Goal: Task Accomplishment & Management: Complete application form

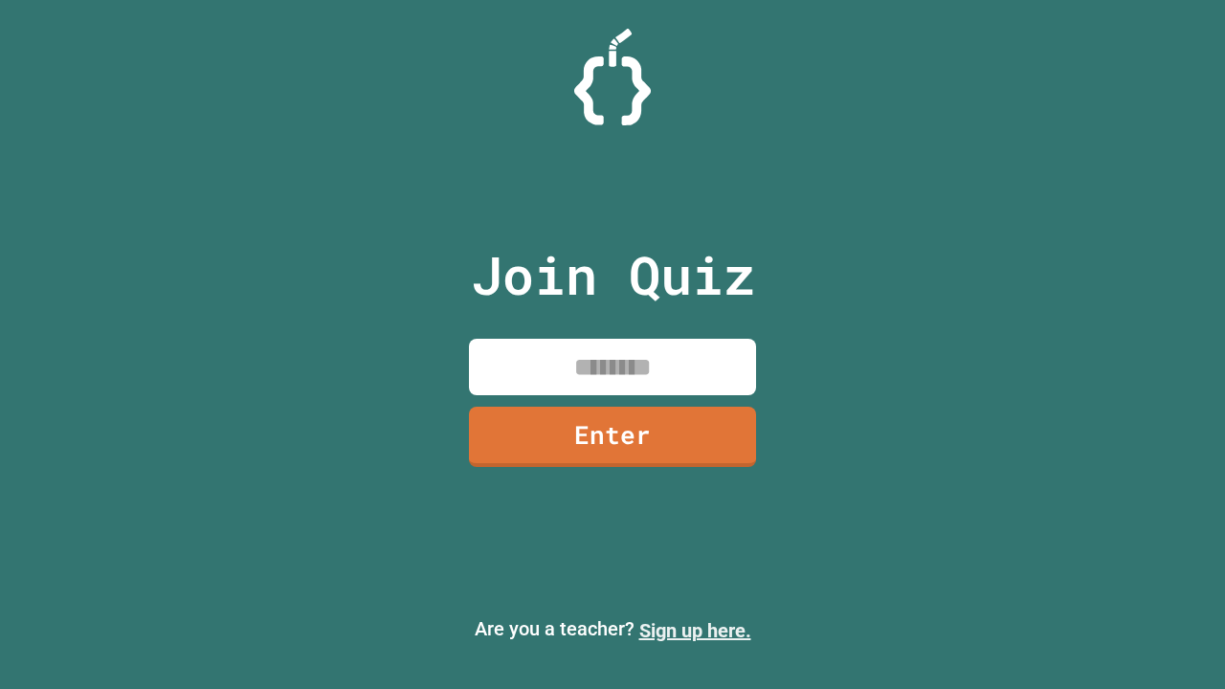
click at [695, 631] on link "Sign up here." at bounding box center [695, 630] width 112 height 23
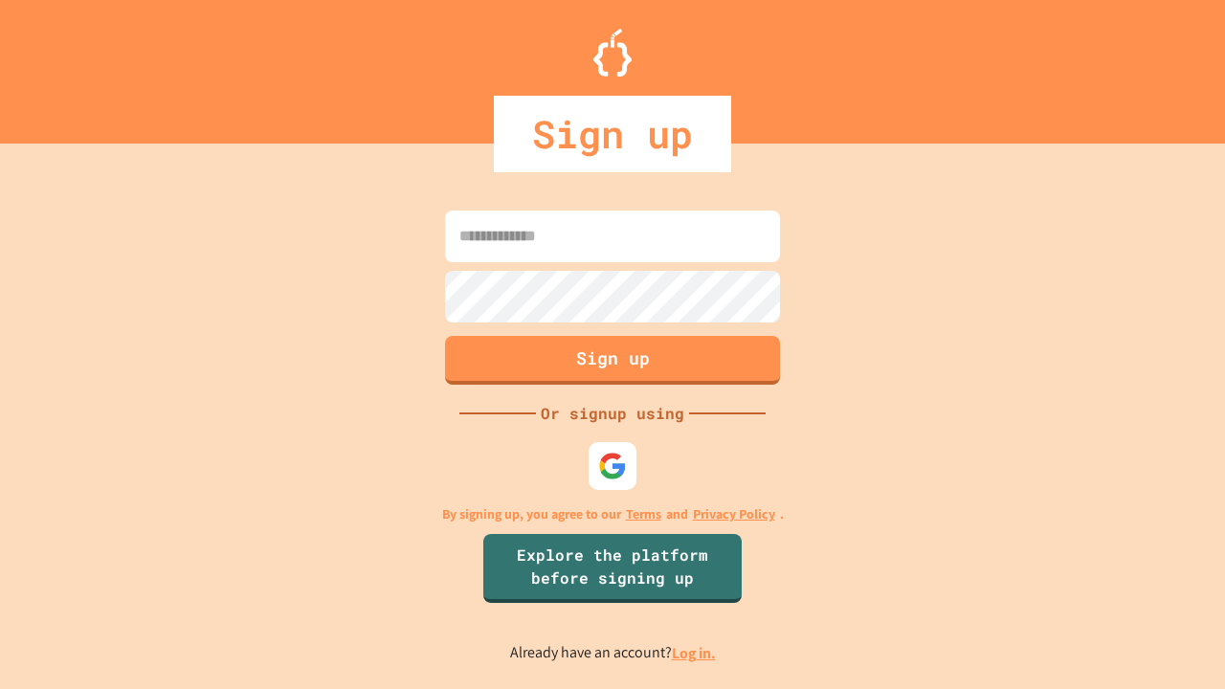
click at [695, 653] on link "Log in." at bounding box center [694, 653] width 44 height 20
